Goal: Information Seeking & Learning: Learn about a topic

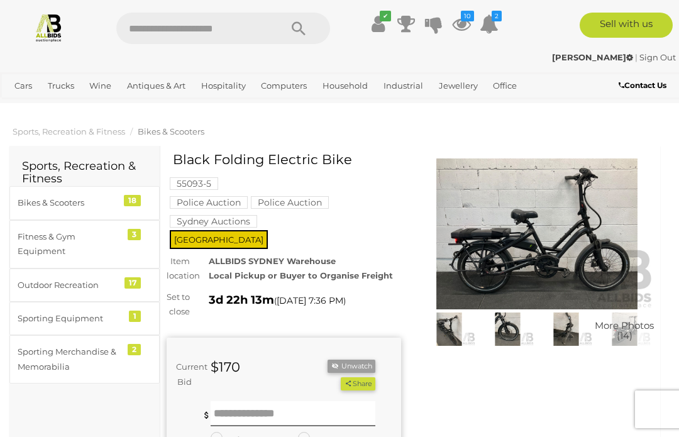
click at [533, 250] on img at bounding box center [537, 234] width 235 height 151
